Goal: Contribute content: Contribute content

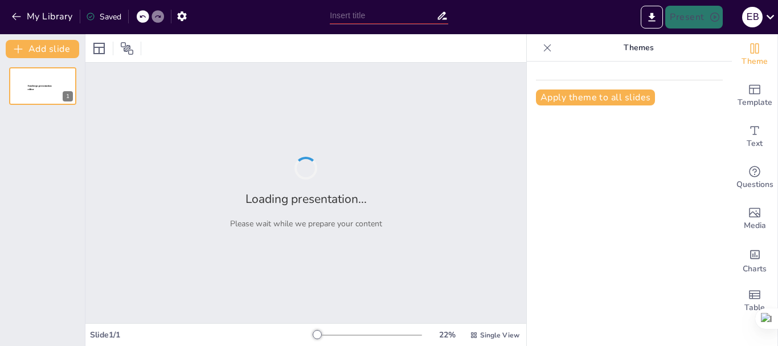
type input "New Sendsteps"
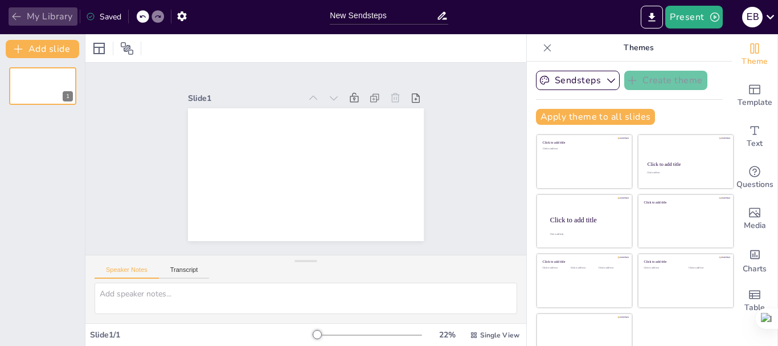
click at [14, 15] on icon "button" at bounding box center [16, 16] width 9 height 7
click at [400, 19] on input "New Sendsteps" at bounding box center [383, 15] width 107 height 17
type input "N"
type input "presentación sobre equipos de refrigeración frio industrial"
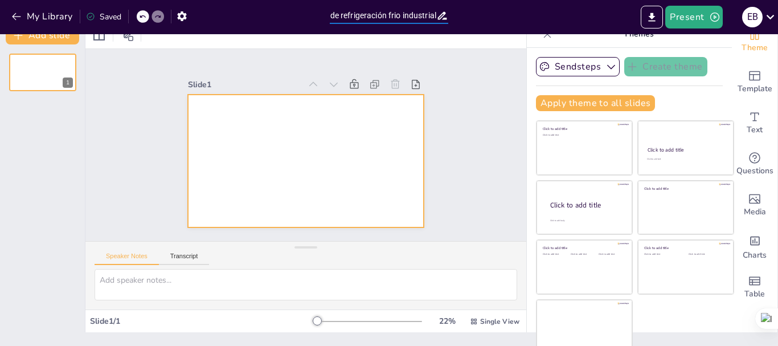
scroll to position [22, 0]
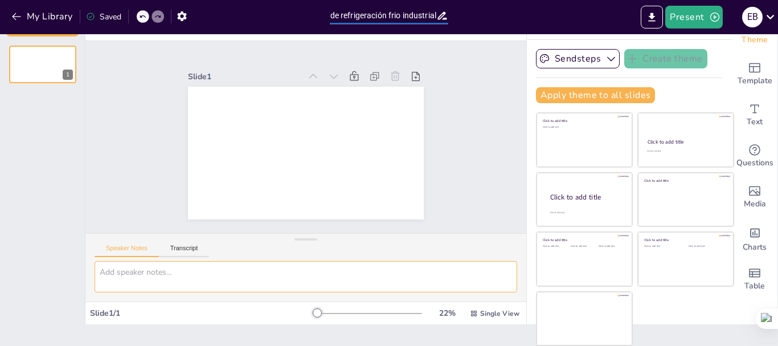
click at [173, 274] on textarea at bounding box center [306, 276] width 423 height 31
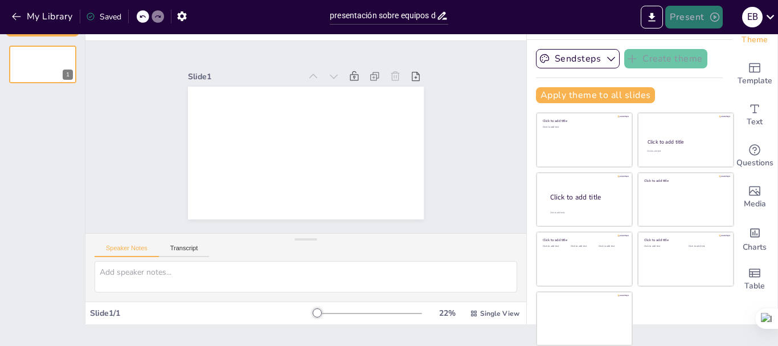
click at [695, 17] on button "Present" at bounding box center [694, 17] width 57 height 23
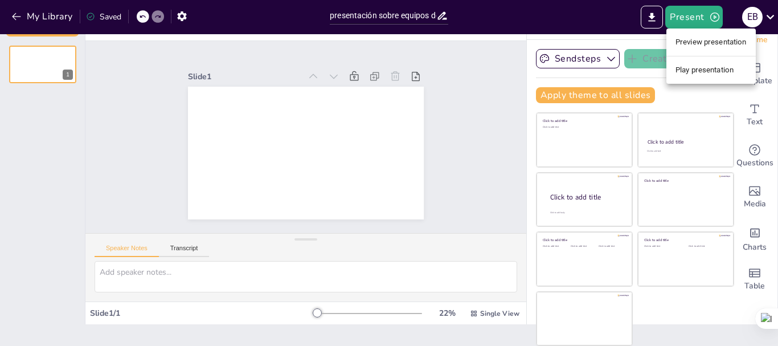
click at [274, 103] on div at bounding box center [389, 173] width 778 height 346
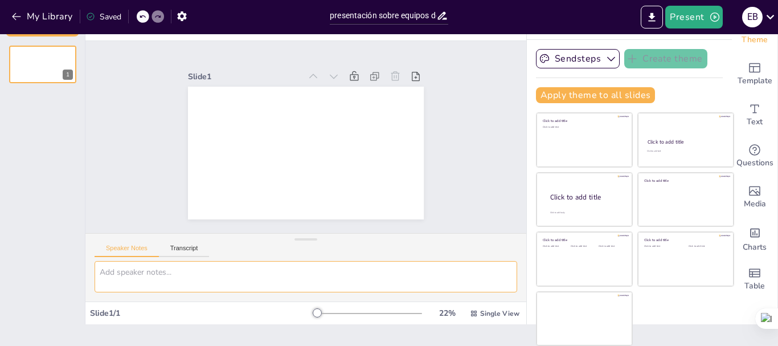
click at [177, 275] on textarea at bounding box center [306, 276] width 423 height 31
click at [106, 271] on textarea "equipos de frio industrial" at bounding box center [306, 276] width 423 height 31
click at [259, 274] on textarea "Equipos de frio industrial" at bounding box center [306, 276] width 423 height 31
type textarea "Equipos de frio industrial"
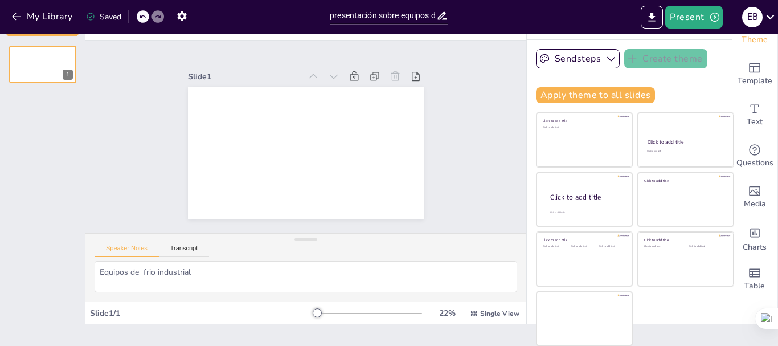
click at [316, 311] on div at bounding box center [367, 313] width 109 height 9
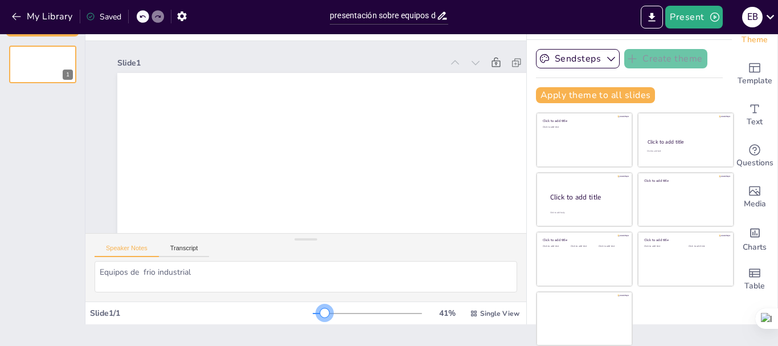
click at [313, 311] on div at bounding box center [367, 313] width 109 height 9
click at [313, 313] on div at bounding box center [319, 313] width 12 height 1
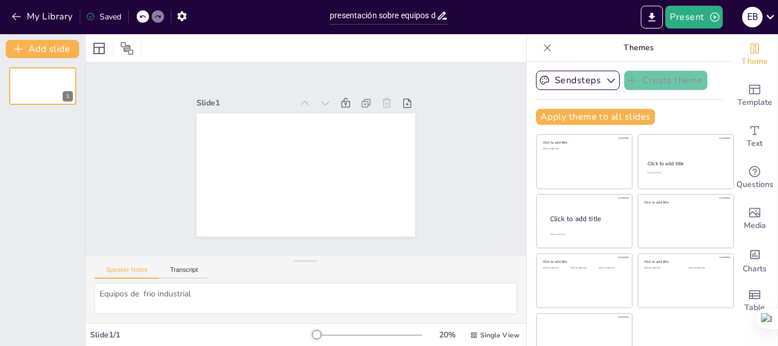
click at [262, 16] on div "My Library Saved" at bounding box center [162, 16] width 324 height 21
click at [44, 47] on button "Add slide" at bounding box center [43, 49] width 74 height 18
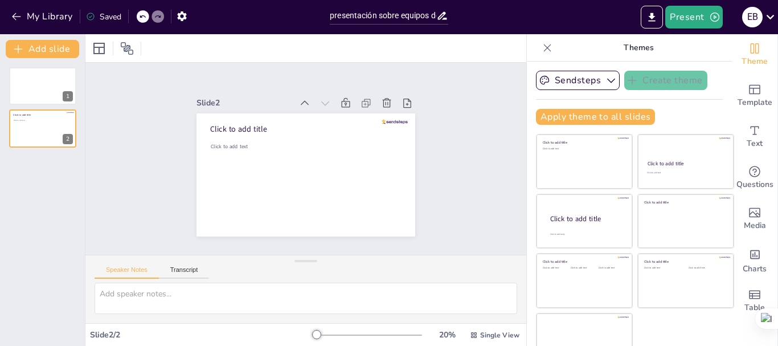
click at [144, 13] on icon at bounding box center [142, 16] width 7 height 7
click at [708, 15] on button "Present" at bounding box center [694, 17] width 57 height 23
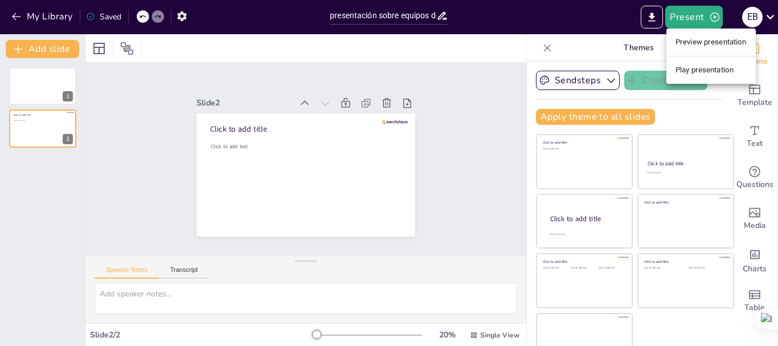
click at [711, 42] on li "Preview presentation" at bounding box center [711, 42] width 89 height 18
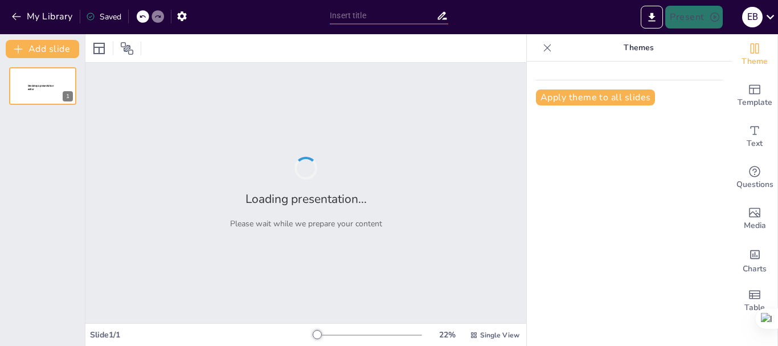
type input "presentación sobre equipos de refrigeración frio industrial"
